Goal: Navigation & Orientation: Find specific page/section

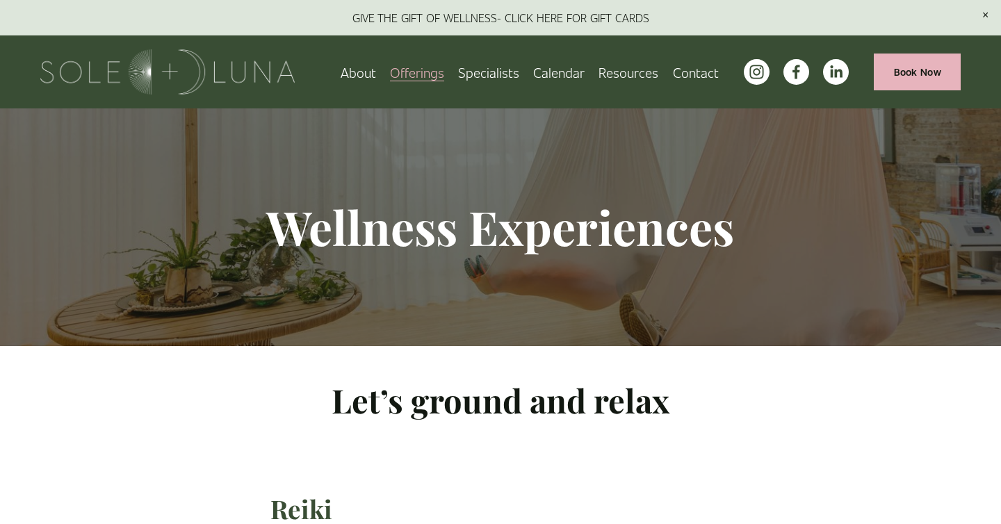
click at [0, 0] on span "Wellness Experiences" at bounding box center [0, 0] width 0 height 0
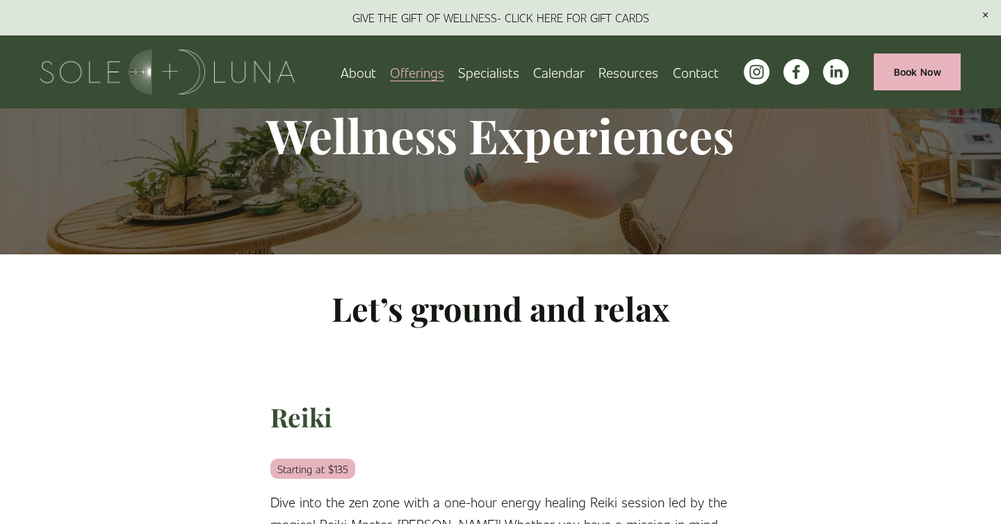
scroll to position [45, 0]
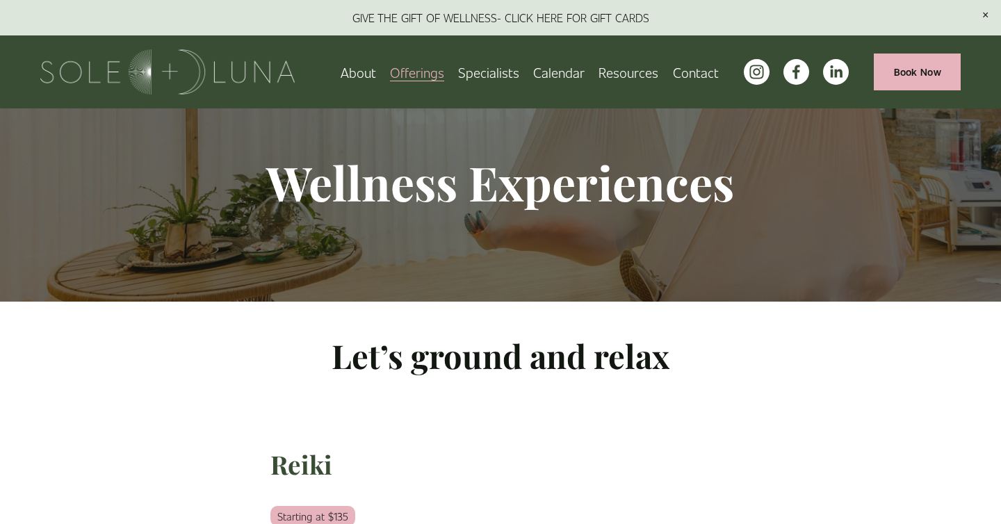
click at [491, 77] on link "Specialists" at bounding box center [488, 72] width 61 height 24
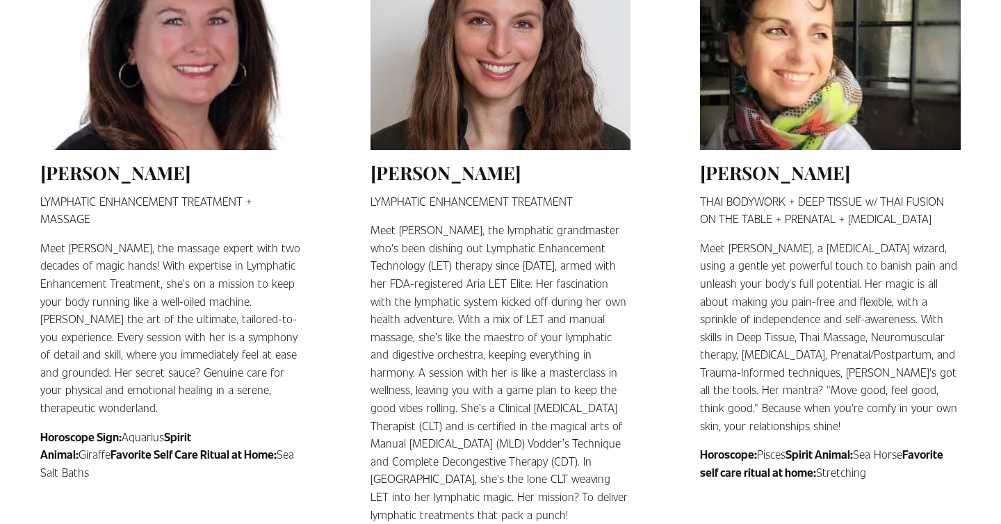
scroll to position [1257, 0]
